Goal: Transaction & Acquisition: Purchase product/service

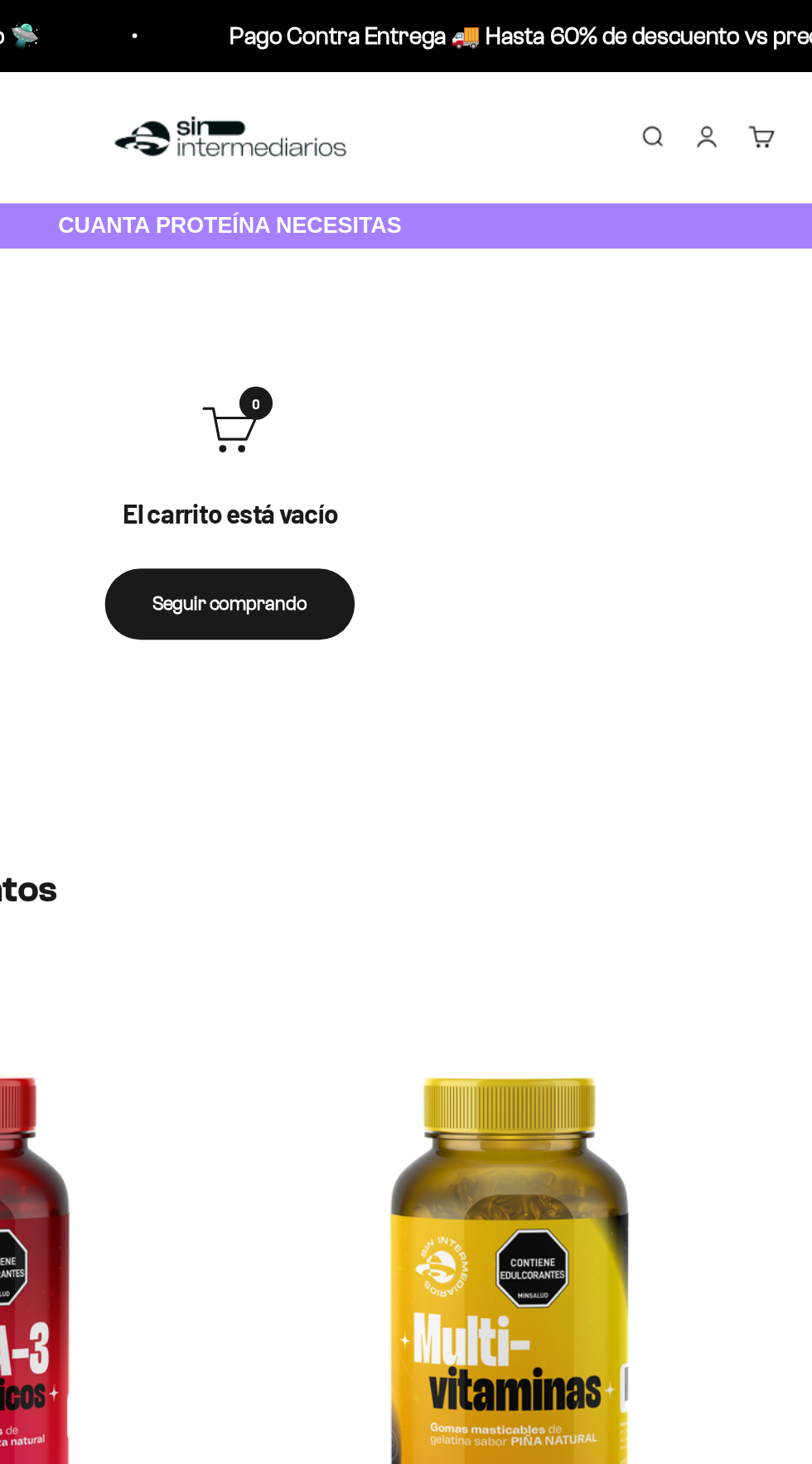
click at [737, 92] on link "Iniciar sesión" at bounding box center [738, 95] width 18 height 18
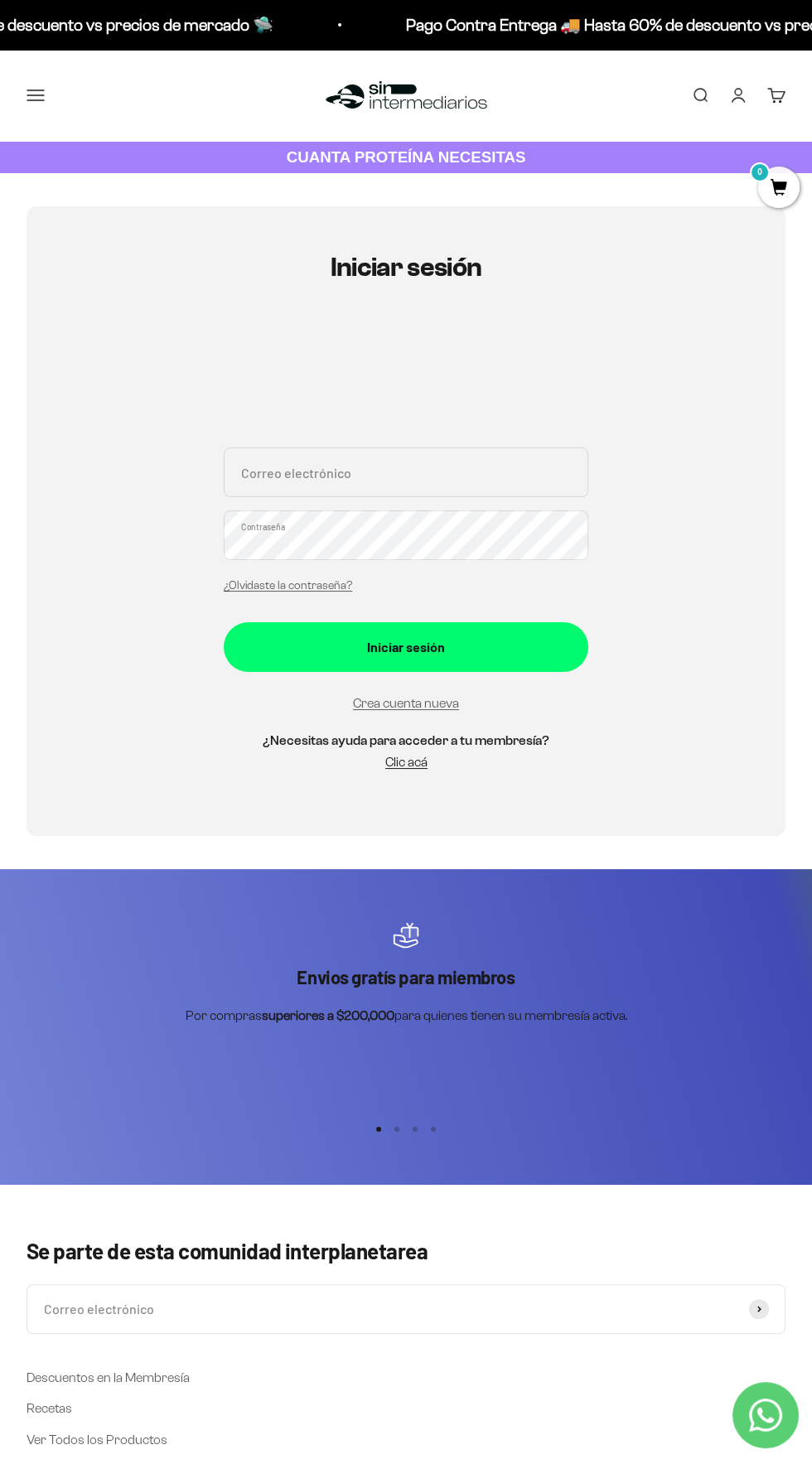
click at [521, 323] on div at bounding box center [406, 375] width 365 height 106
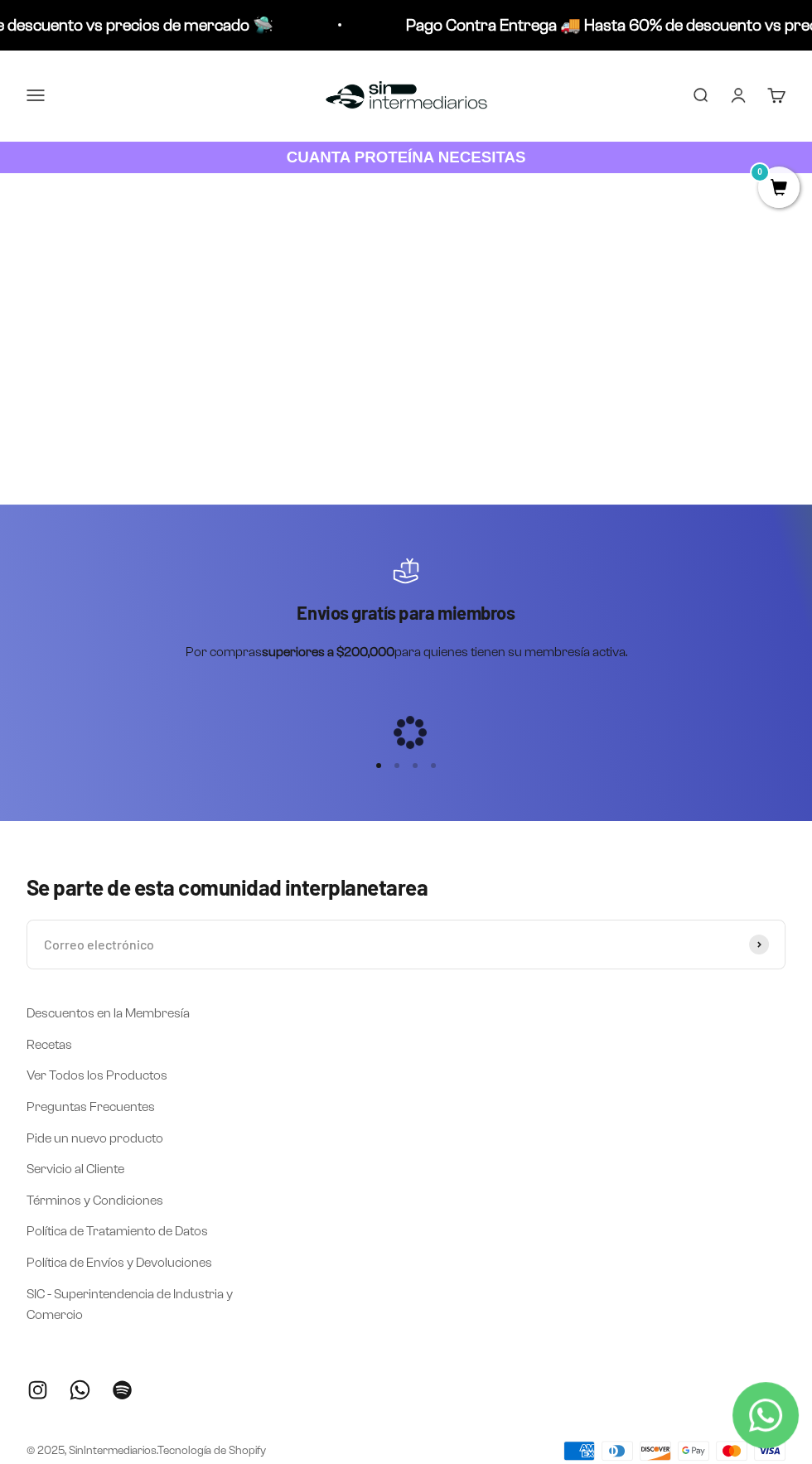
click at [406, 732] on div at bounding box center [406, 732] width 0 height 0
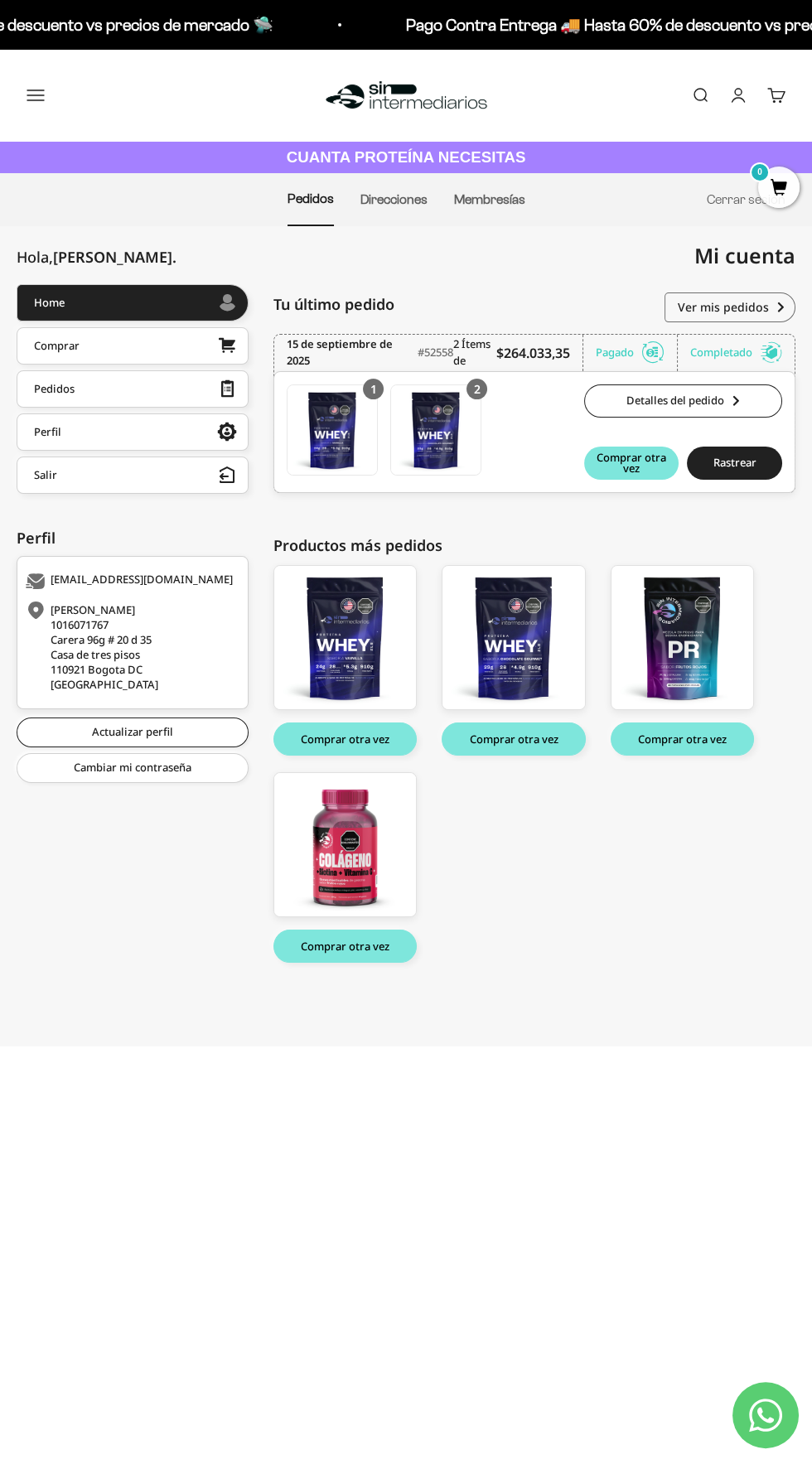
click at [704, 96] on link "Buscar" at bounding box center [700, 95] width 18 height 18
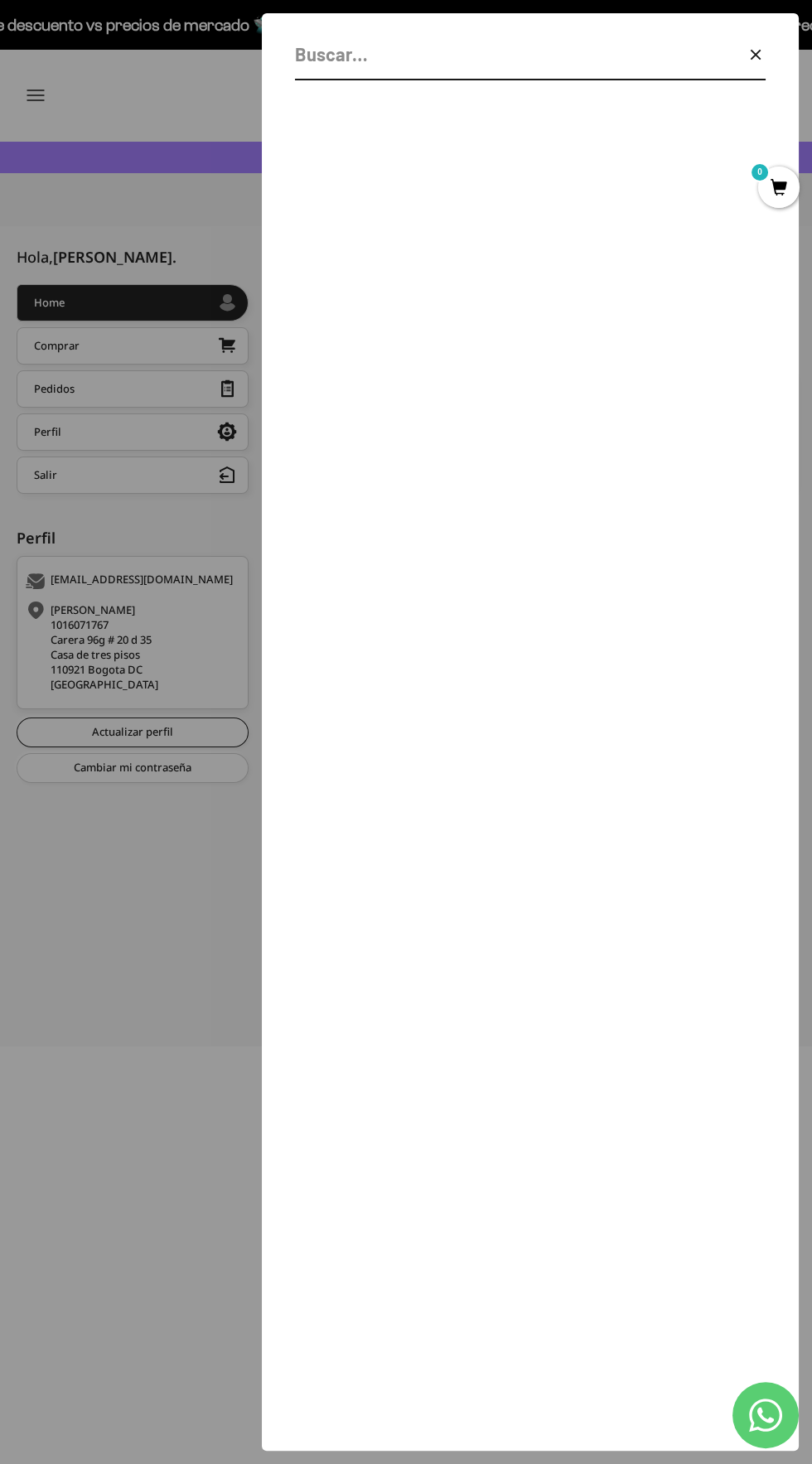
click at [557, 59] on input "Buscar" at bounding box center [488, 55] width 387 height 29
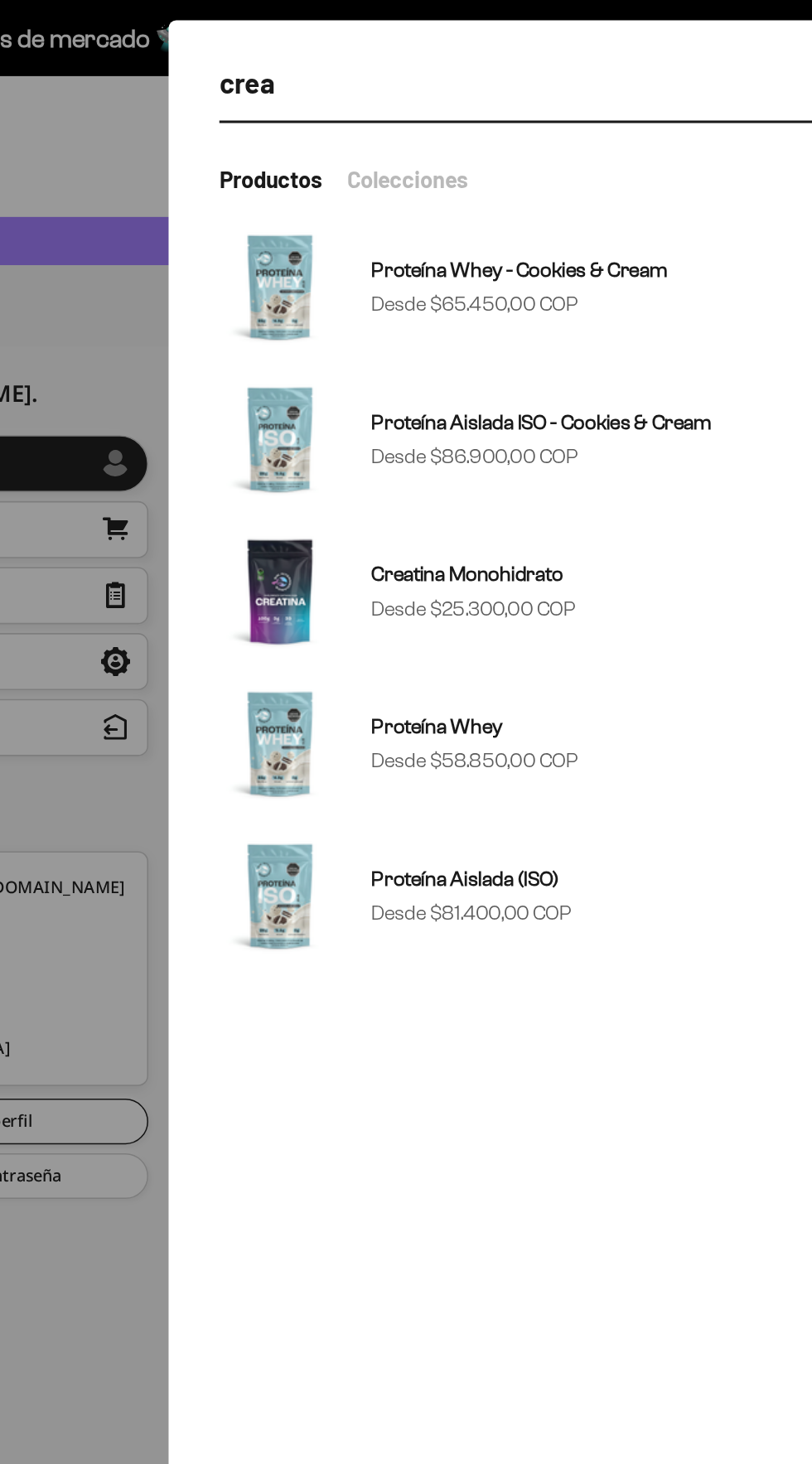
type input "crea"
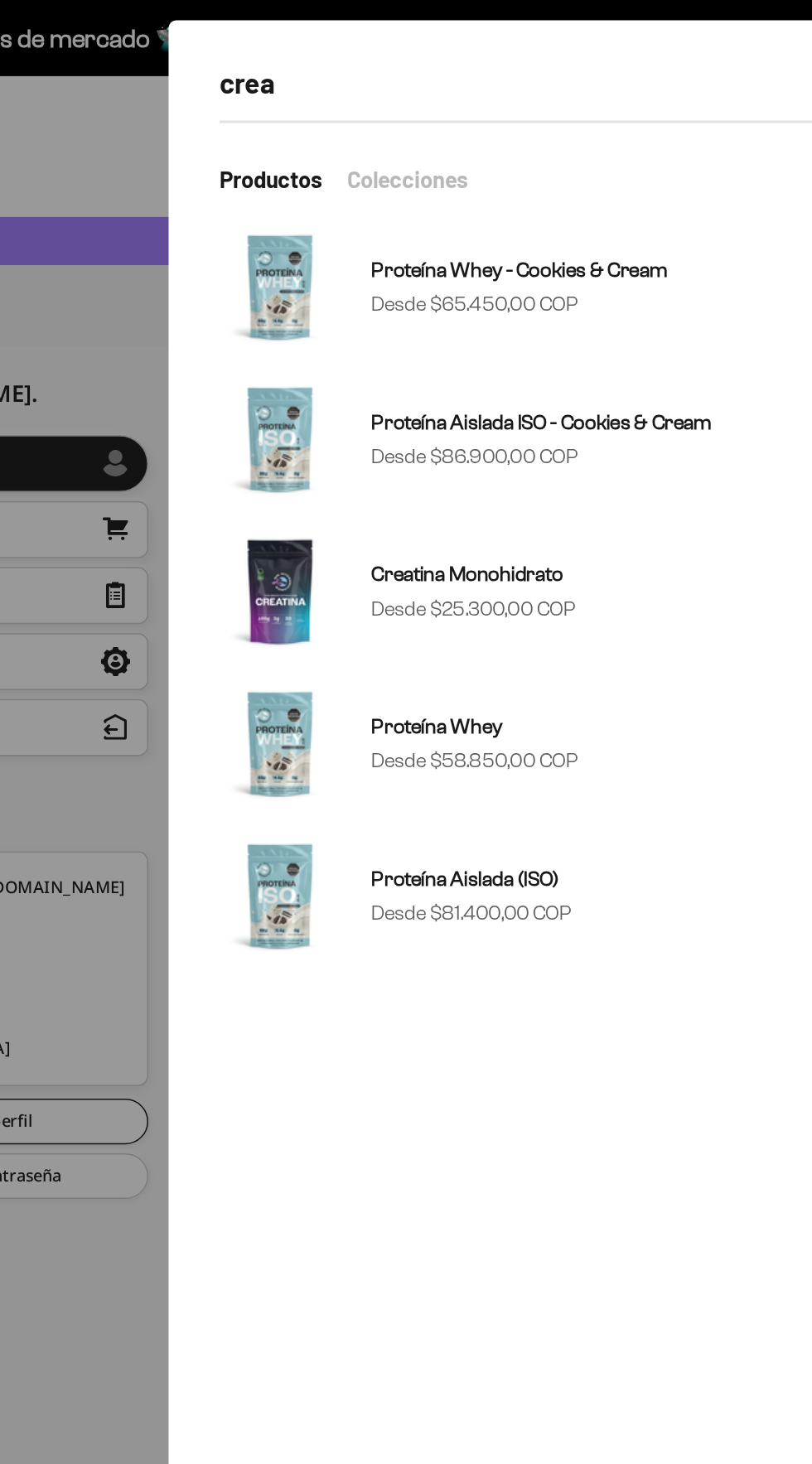
click at [525, 387] on sale-price "Precio de oferta Desde $25.300,00 COP" at bounding box center [461, 398] width 134 height 22
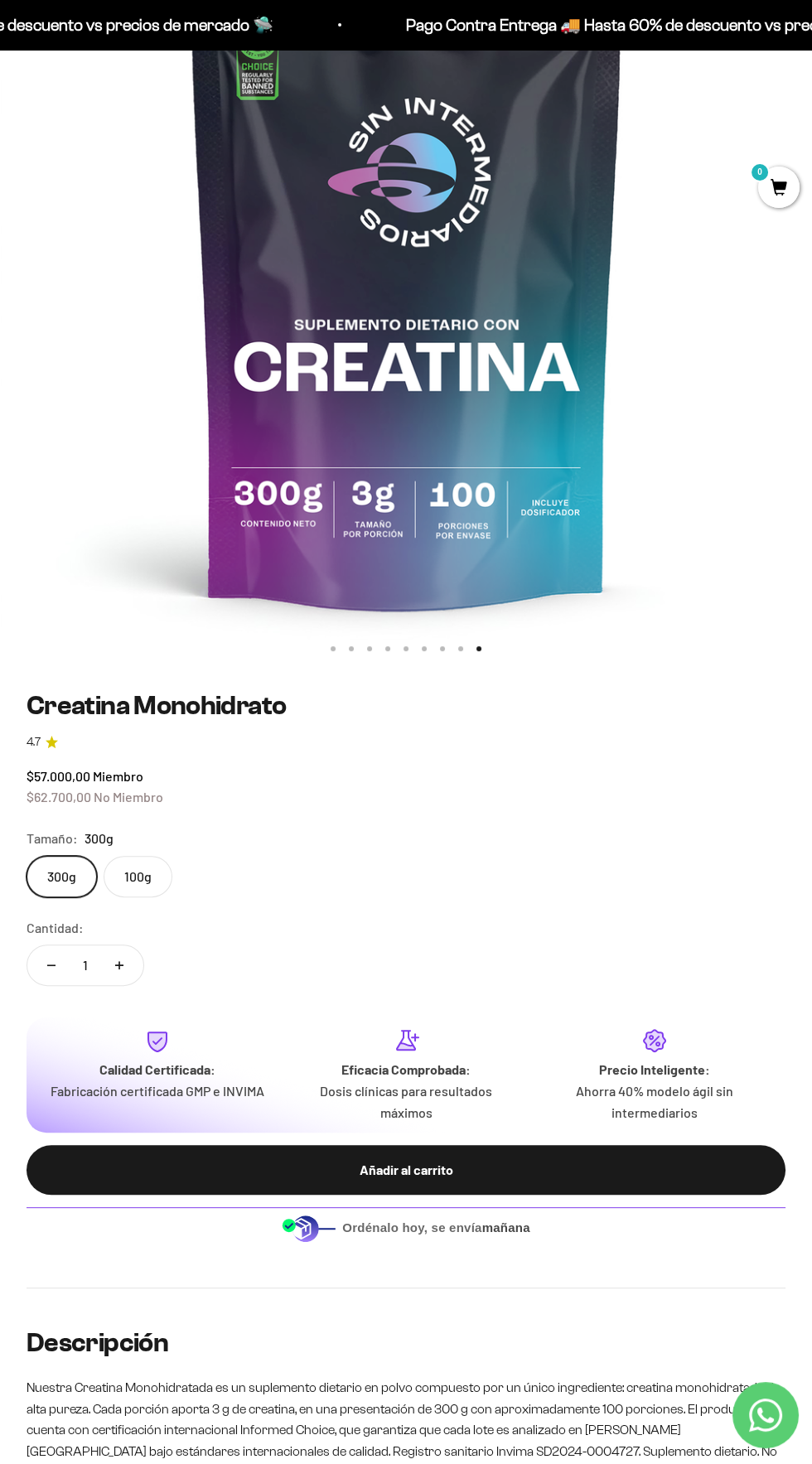
scroll to position [328, 0]
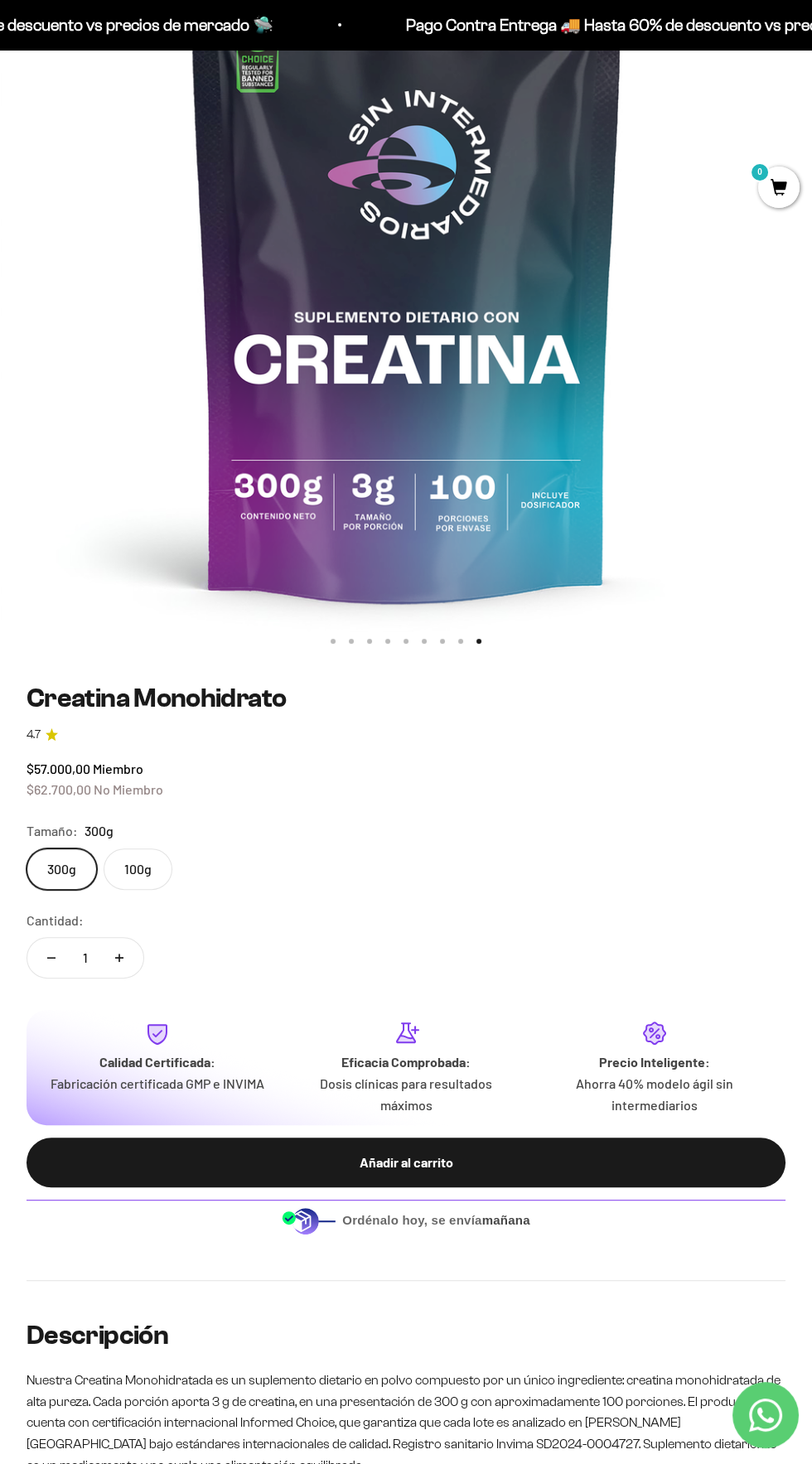
click at [594, 1158] on div "Añadir al carrito" at bounding box center [406, 1162] width 693 height 22
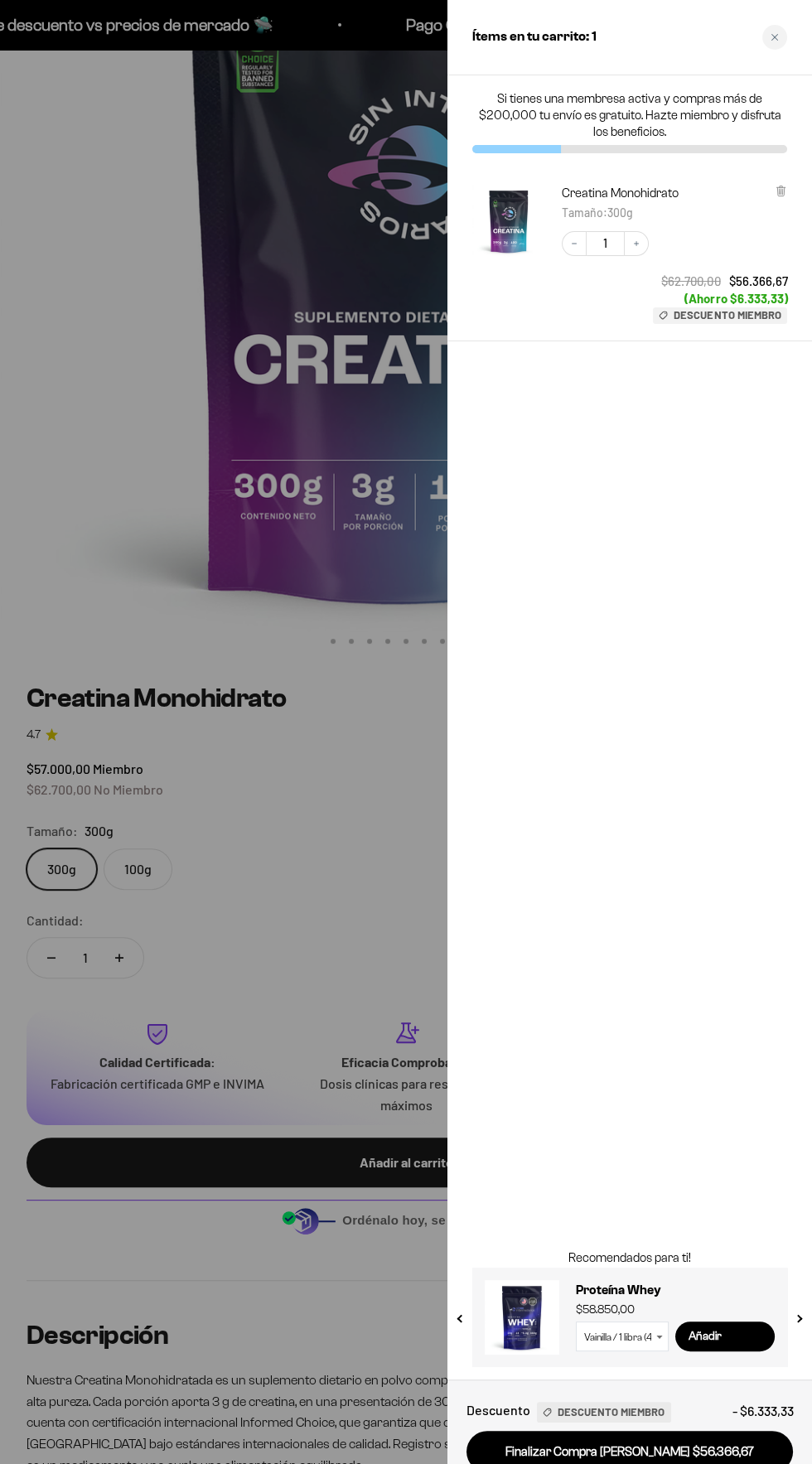
click at [296, 994] on div at bounding box center [406, 732] width 812 height 1464
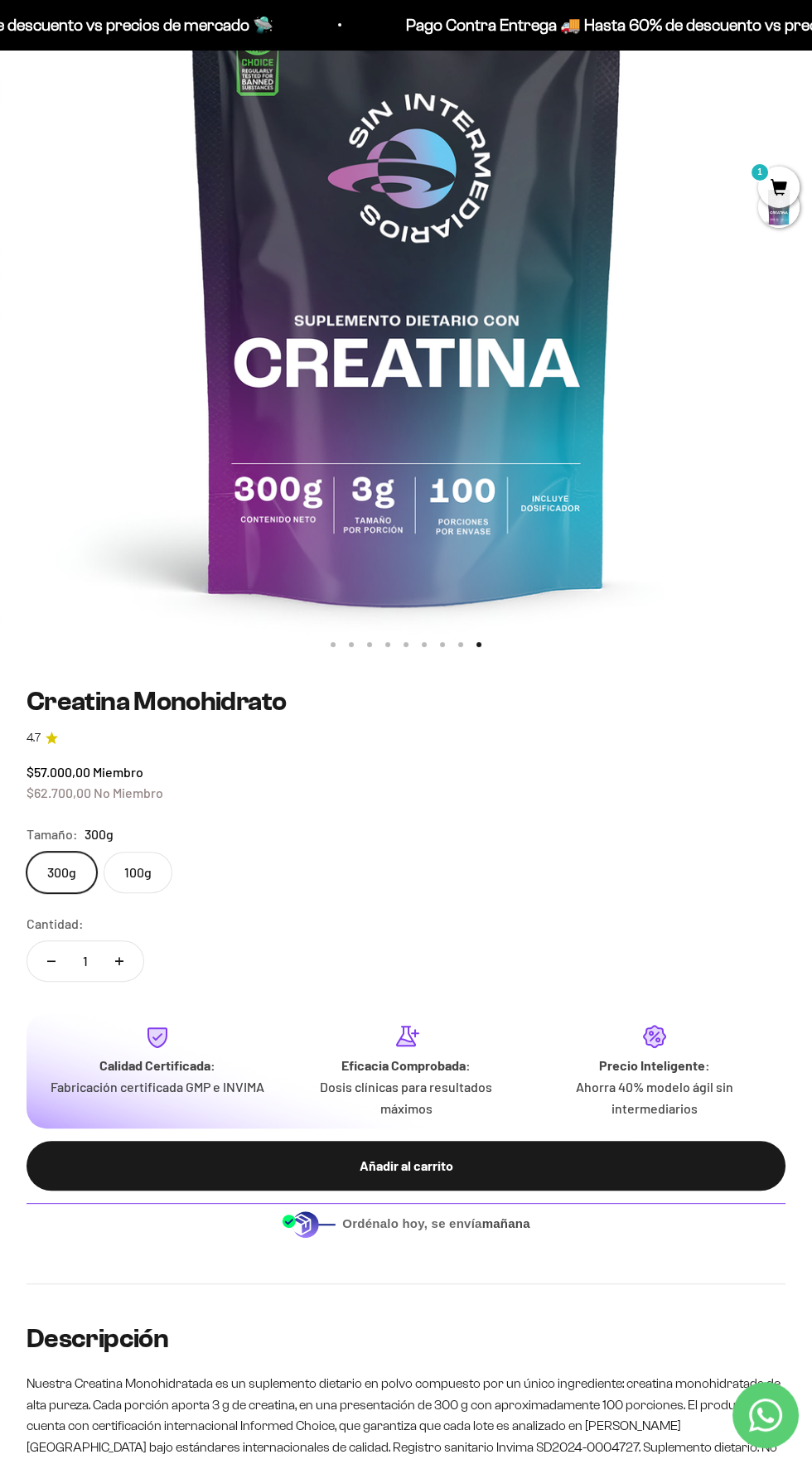
scroll to position [0, 0]
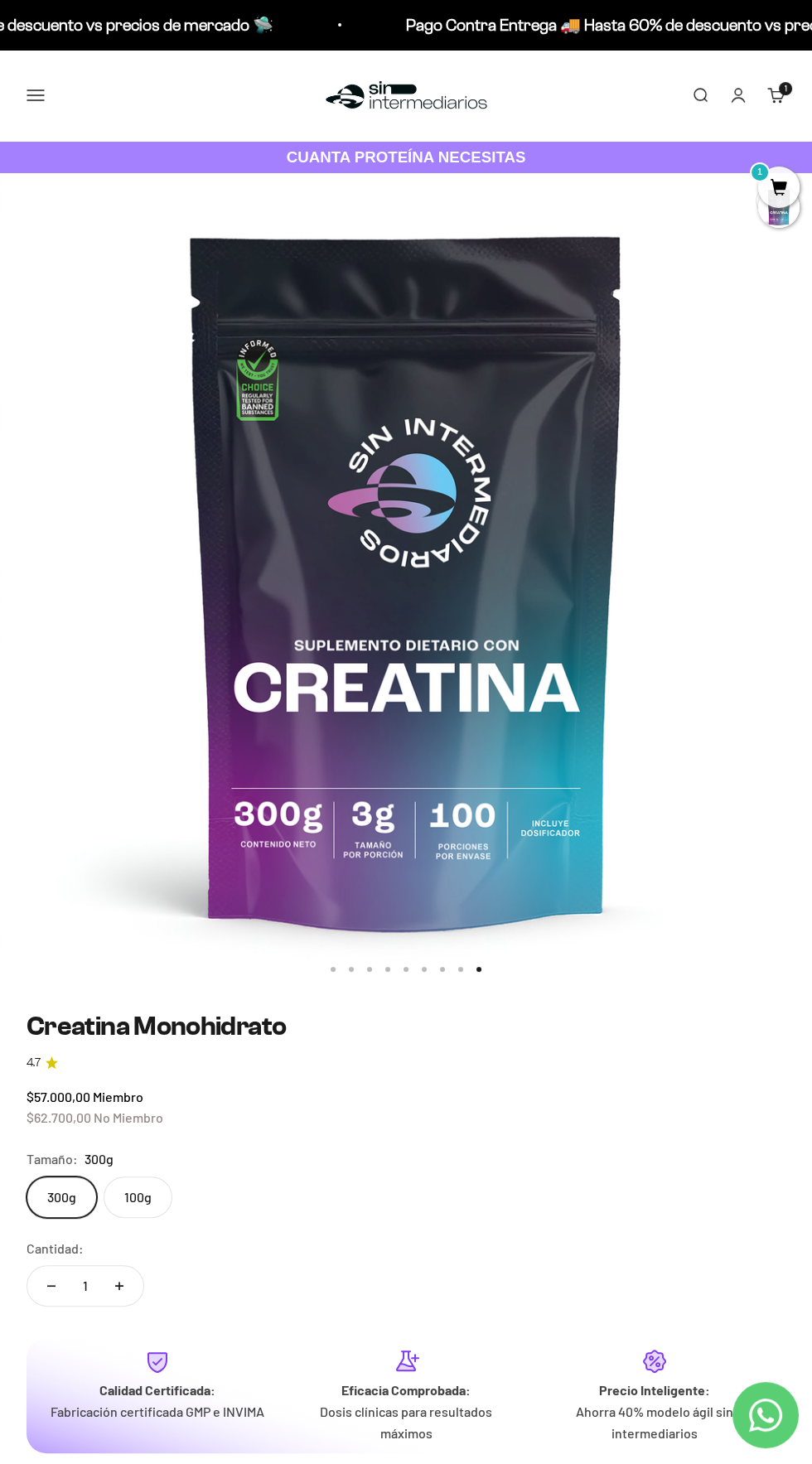
click at [699, 95] on link "Buscar" at bounding box center [700, 95] width 18 height 18
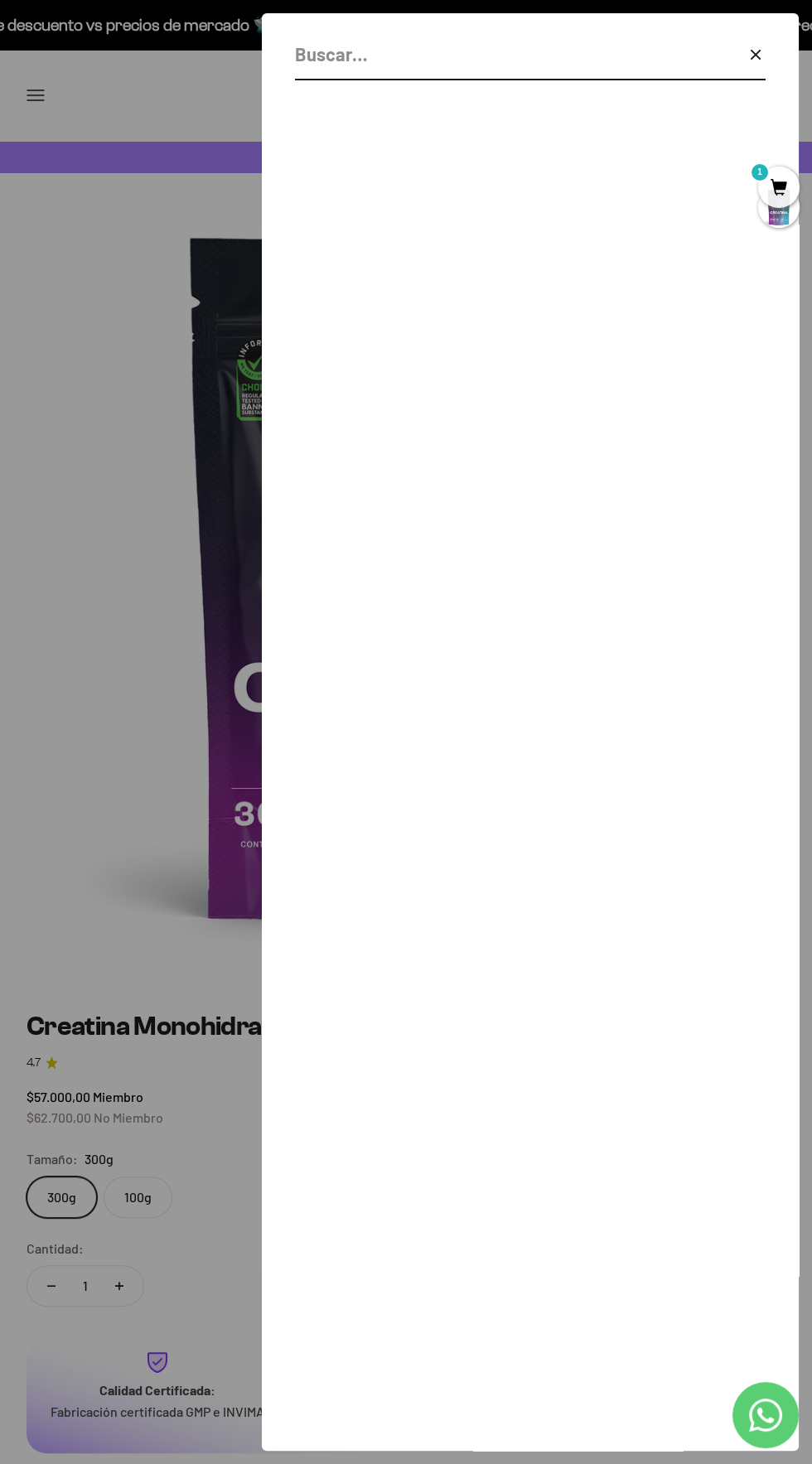
click at [564, 45] on input "Buscar" at bounding box center [488, 55] width 387 height 29
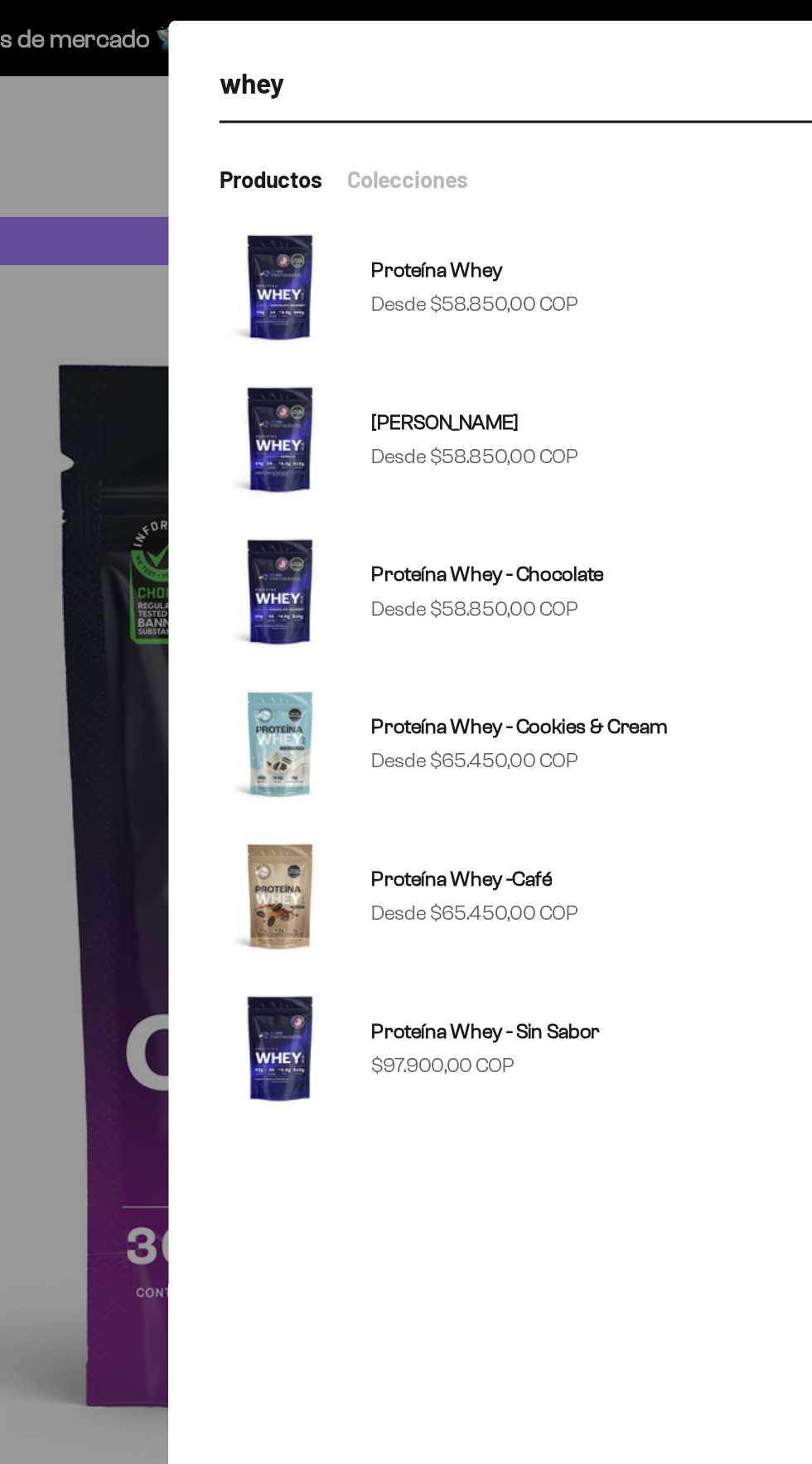
type input "whey"
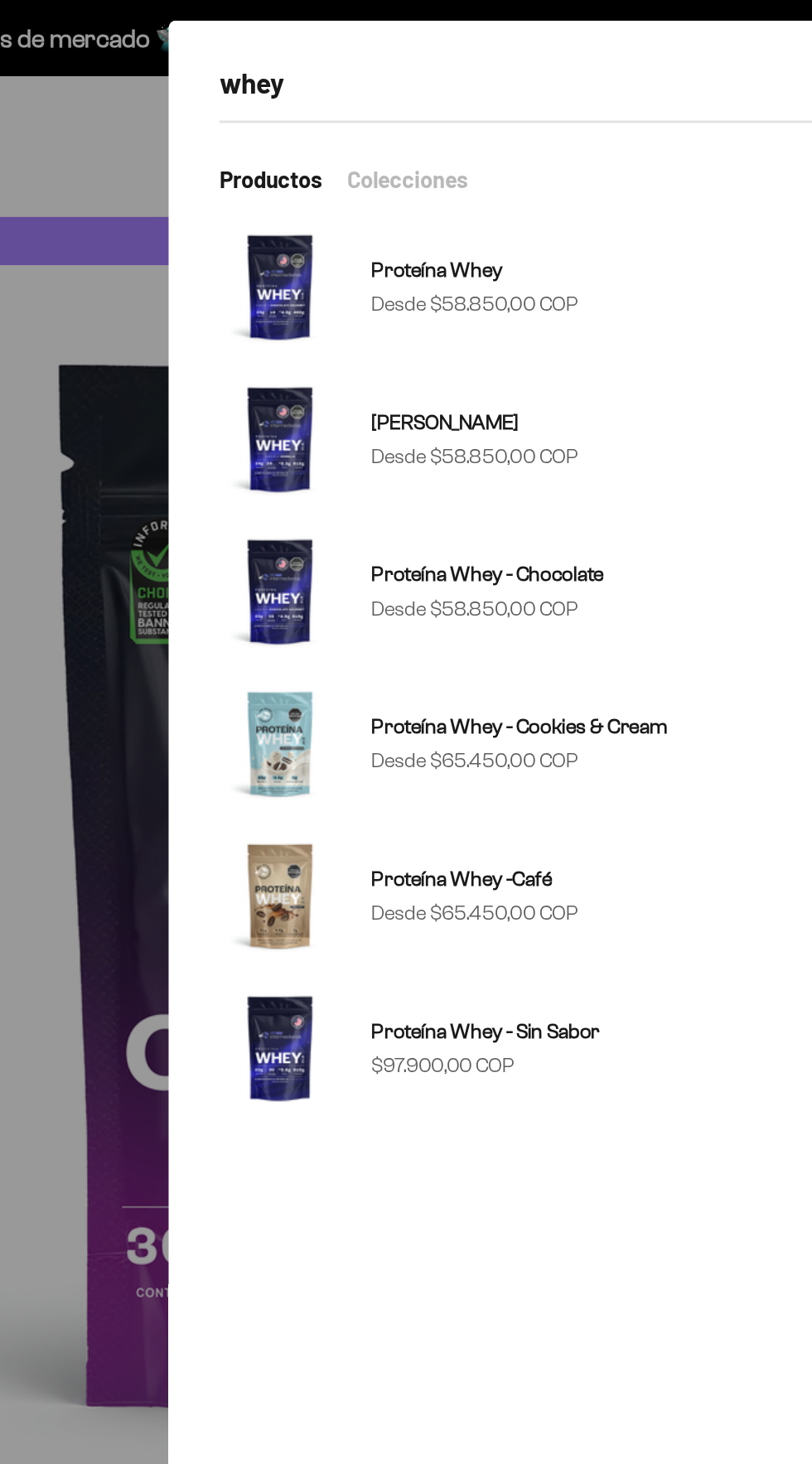
click at [521, 390] on sale-price "Precio de oferta Desde $58.850,00 COP" at bounding box center [462, 398] width 135 height 22
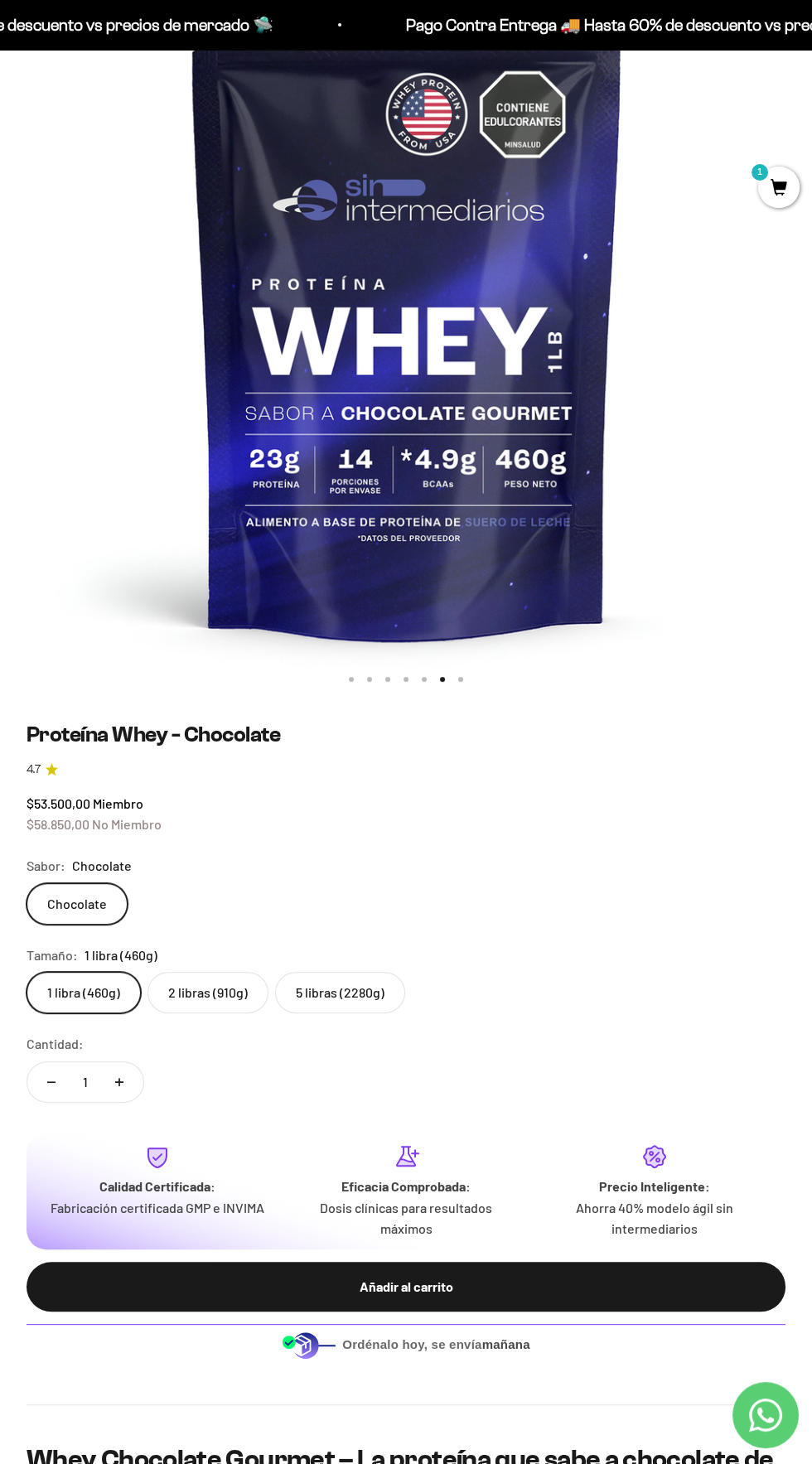
click at [197, 992] on label "2 libras (910g)" at bounding box center [207, 993] width 121 height 42
click at [26, 972] on input "2 libras (910g)" at bounding box center [25, 971] width 1 height 1
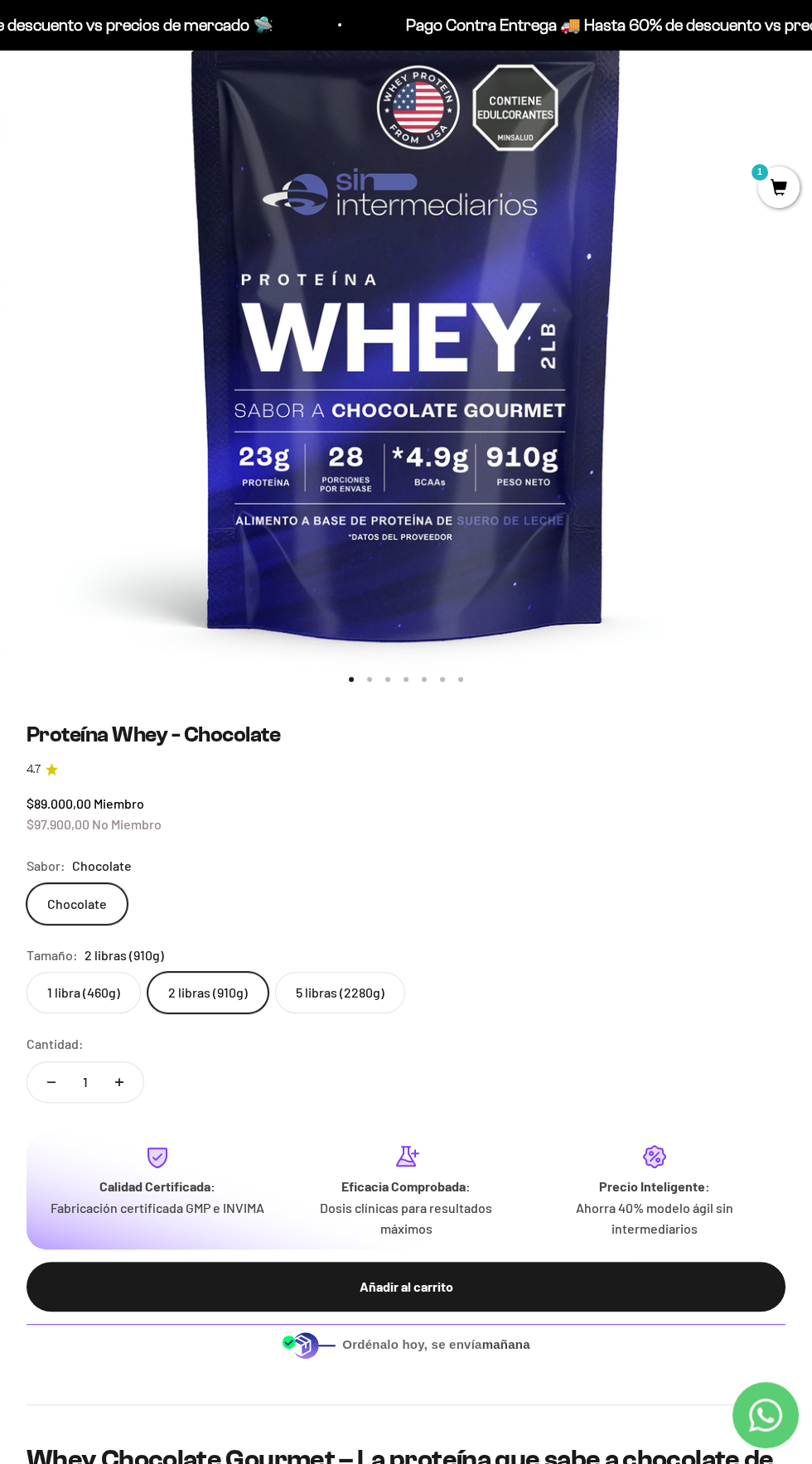
click at [340, 1296] on div "Añadir al carrito" at bounding box center [406, 1287] width 693 height 22
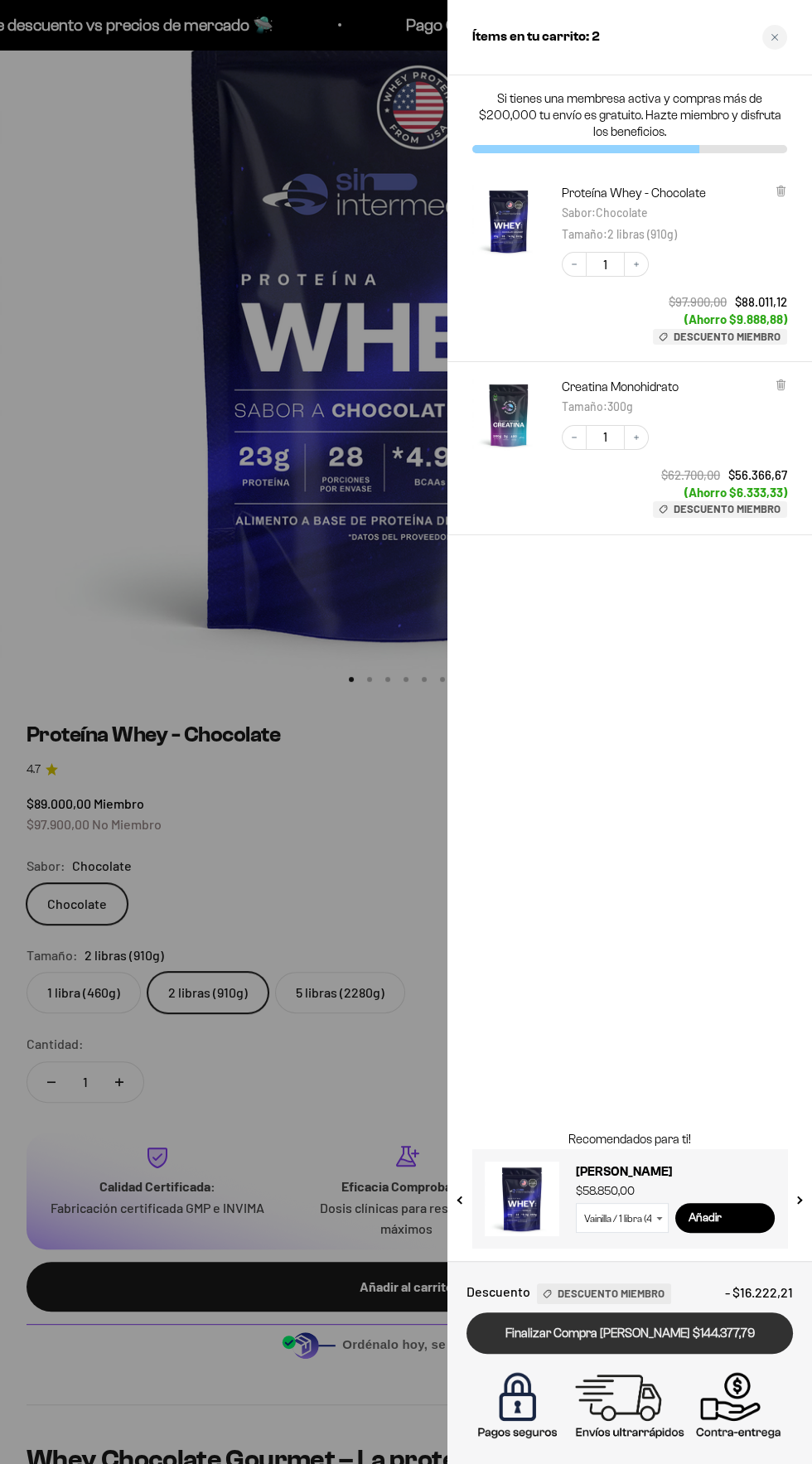
click at [732, 1330] on link "Finalizar Compra Segura $144.377,79" at bounding box center [629, 1333] width 326 height 42
